Goal: Task Accomplishment & Management: Use online tool/utility

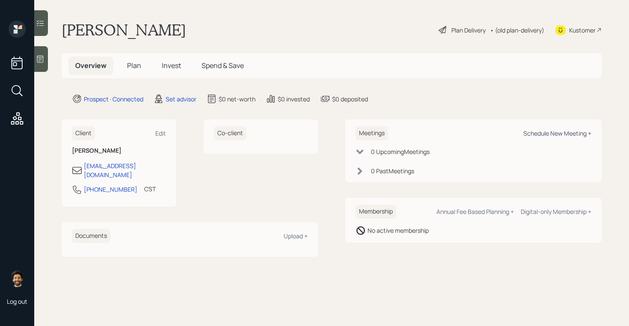
click at [533, 131] on div "Schedule New Meeting +" at bounding box center [557, 133] width 68 height 8
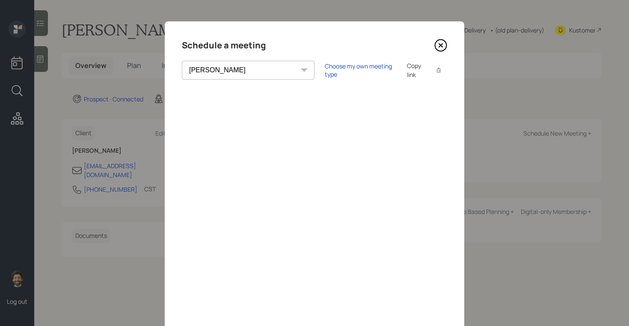
click at [235, 71] on select "[PERSON_NAME] [PERSON_NAME] [PERSON_NAME] [PERSON_NAME] [PERSON_NAME] [PERSON_N…" at bounding box center [248, 70] width 133 height 19
select select "f14b762f-c7c2-4b89-9227-8fa891345eea"
click at [182, 61] on select "[PERSON_NAME] [PERSON_NAME] [PERSON_NAME] [PERSON_NAME] [PERSON_NAME] [PERSON_N…" at bounding box center [248, 70] width 133 height 19
click at [407, 71] on div "Copy link" at bounding box center [417, 70] width 20 height 18
